Goal: Complete application form

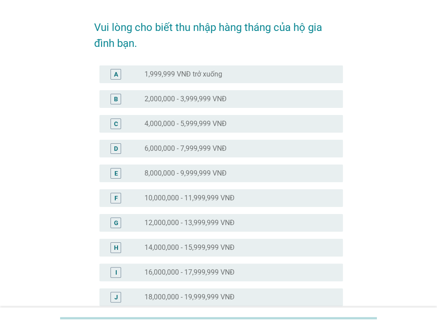
scroll to position [44, 0]
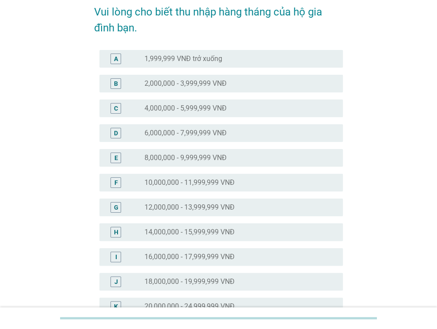
click at [180, 225] on div "H radio_button_unchecked 14,000,000 - 15,999,999 VNĐ" at bounding box center [221, 232] width 244 height 18
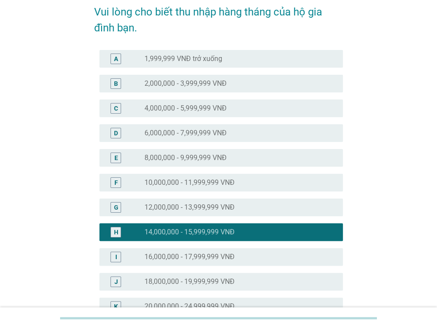
click at [168, 283] on label "18,000,000 - 19,999,999 VNĐ" at bounding box center [190, 281] width 90 height 9
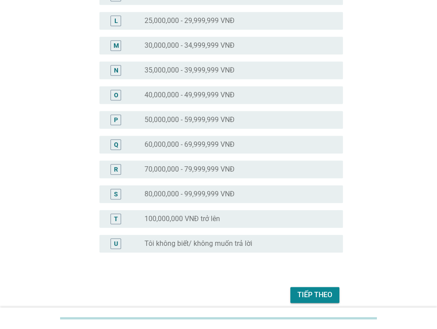
scroll to position [392, 0]
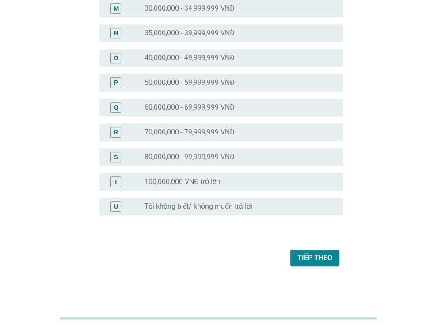
click at [306, 260] on div "Tiếp theo" at bounding box center [315, 257] width 35 height 11
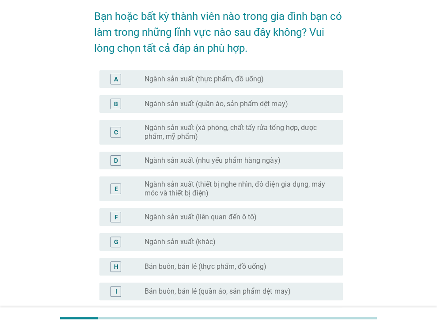
scroll to position [88, 0]
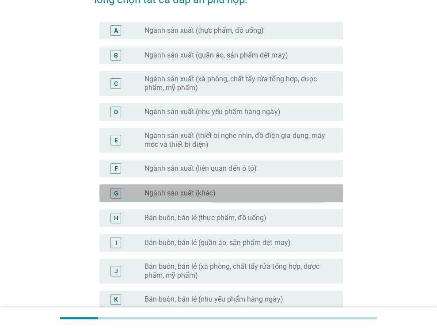
click at [182, 191] on label "Ngành sản xuất (khác)" at bounding box center [180, 193] width 71 height 9
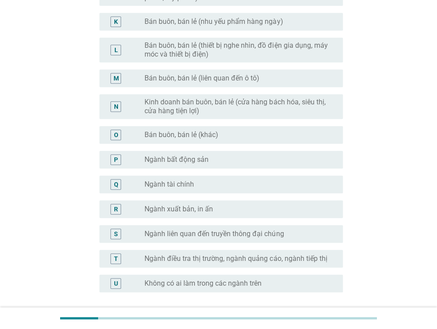
scroll to position [398, 0]
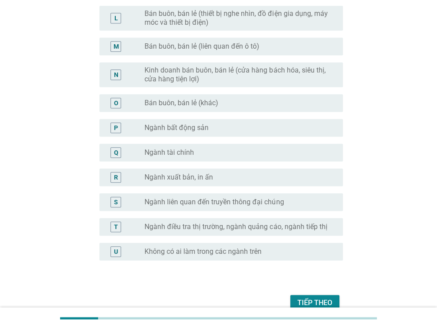
click at [333, 304] on button "Tiếp theo" at bounding box center [314, 303] width 49 height 16
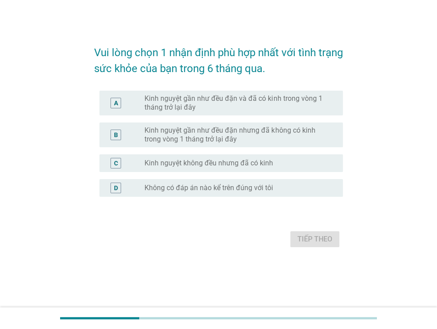
scroll to position [0, 0]
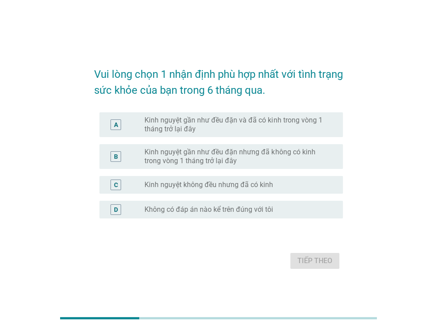
click at [163, 125] on label "Kinh nguyệt gần như đều đặn và đã có kinh trong vòng 1 tháng trở lại đây" at bounding box center [237, 125] width 184 height 18
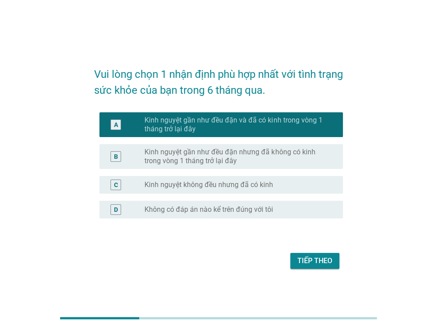
click at [296, 257] on button "Tiếp theo" at bounding box center [314, 261] width 49 height 16
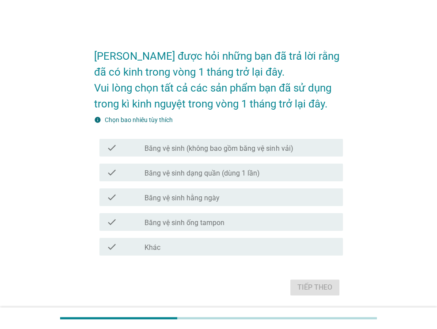
click at [209, 151] on label "Băng vệ sinh (không bao gồm băng vệ sinh vải)" at bounding box center [219, 148] width 149 height 9
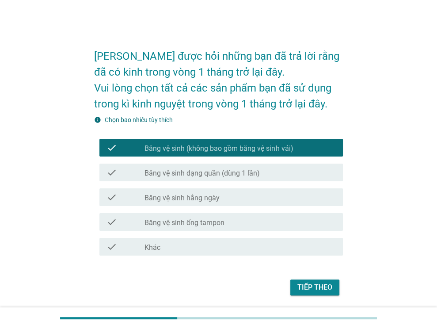
click at [310, 291] on div "Tiếp theo" at bounding box center [315, 287] width 35 height 11
